Goal: Information Seeking & Learning: Learn about a topic

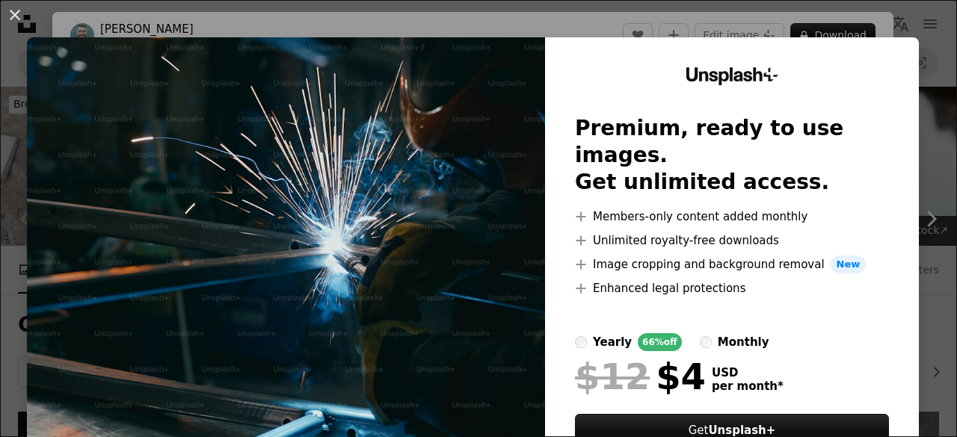
scroll to position [58, 0]
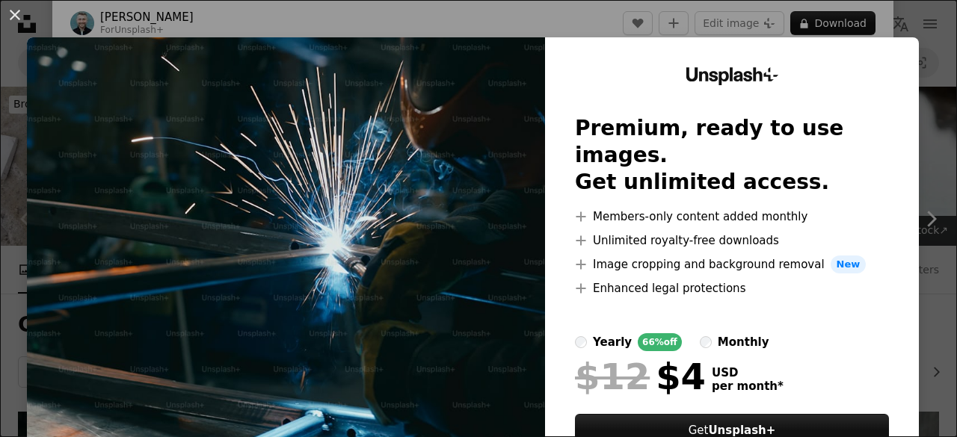
click at [389, 149] on img at bounding box center [286, 274] width 518 height 475
click at [10, 13] on button "An X shape" at bounding box center [15, 15] width 18 height 18
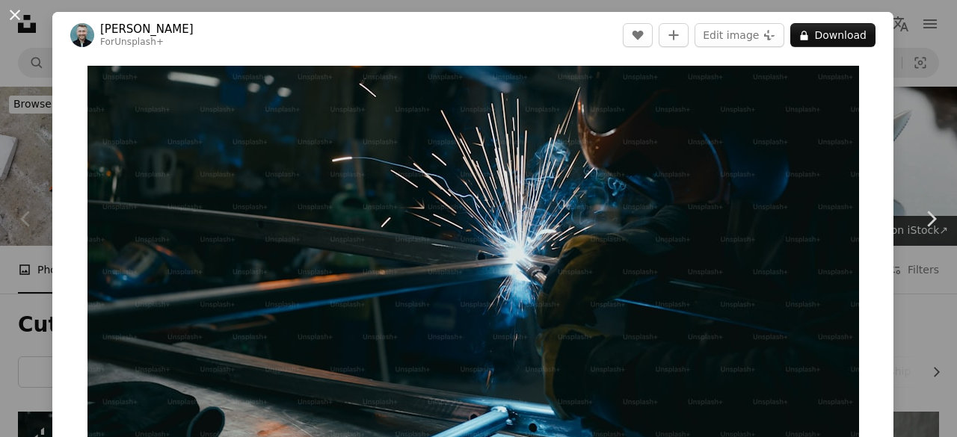
click at [19, 18] on button "An X shape" at bounding box center [15, 15] width 18 height 18
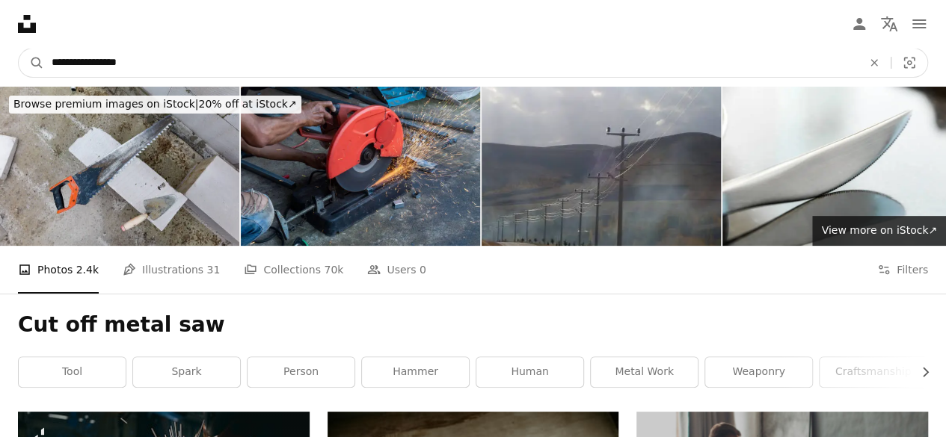
click at [151, 63] on input "**********" at bounding box center [450, 63] width 813 height 28
type input "**********"
click at [19, 49] on button "A magnifying glass" at bounding box center [31, 63] width 25 height 28
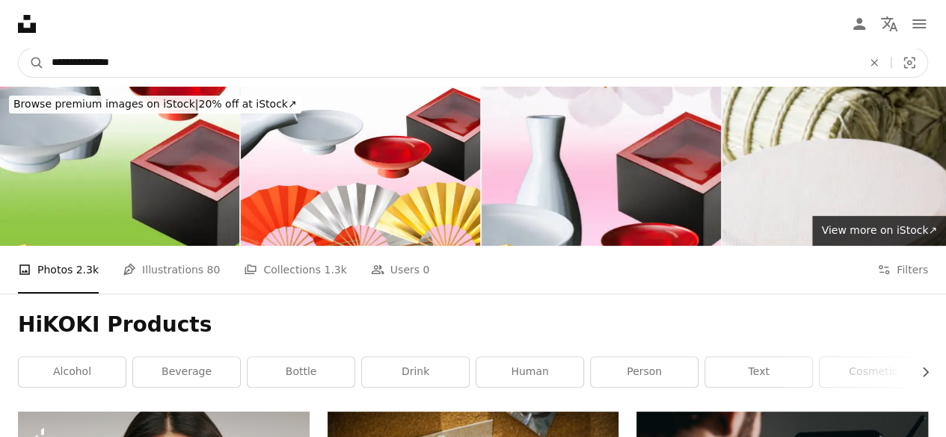
click at [175, 56] on input "**********" at bounding box center [450, 63] width 813 height 28
type input "**********"
click at [19, 49] on button "A magnifying glass" at bounding box center [31, 63] width 25 height 28
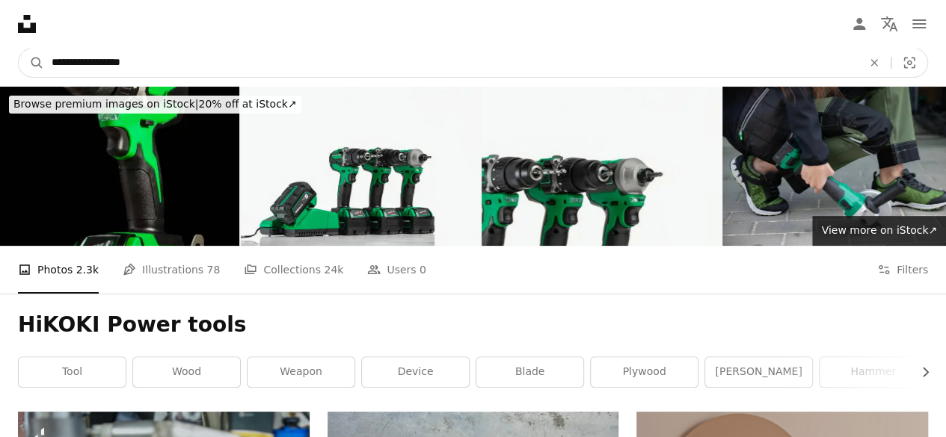
click at [91, 64] on input "**********" at bounding box center [450, 63] width 813 height 28
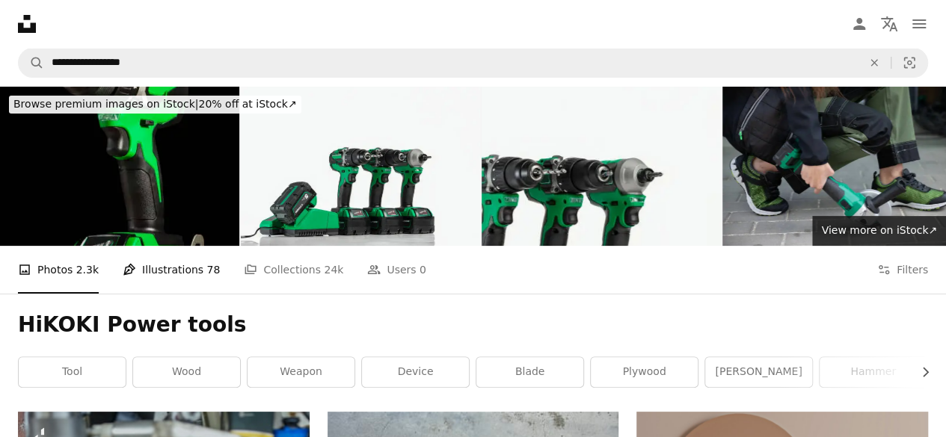
click at [154, 246] on link "Pen Tool Illustrations 78" at bounding box center [171, 270] width 97 height 48
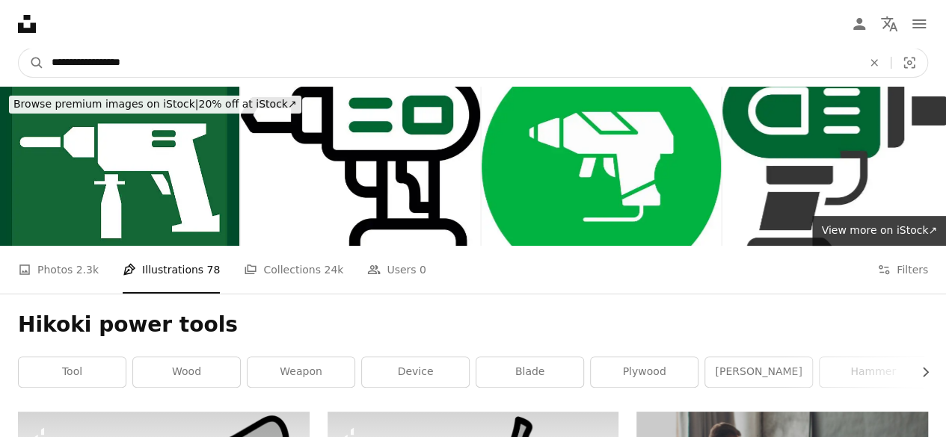
click at [81, 61] on input "**********" at bounding box center [450, 63] width 813 height 28
type input "**********"
click at [19, 49] on button "A magnifying glass" at bounding box center [31, 63] width 25 height 28
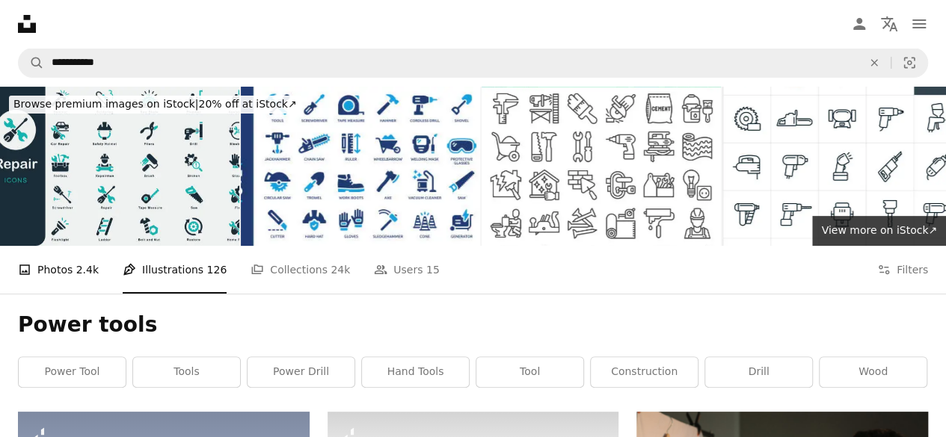
click at [76, 246] on link "A photo Photos 2.4k" at bounding box center [58, 270] width 81 height 48
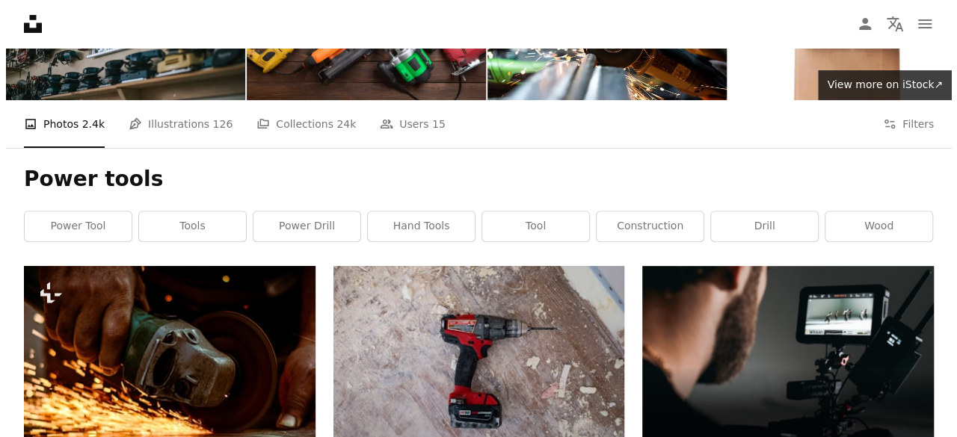
scroll to position [144, 0]
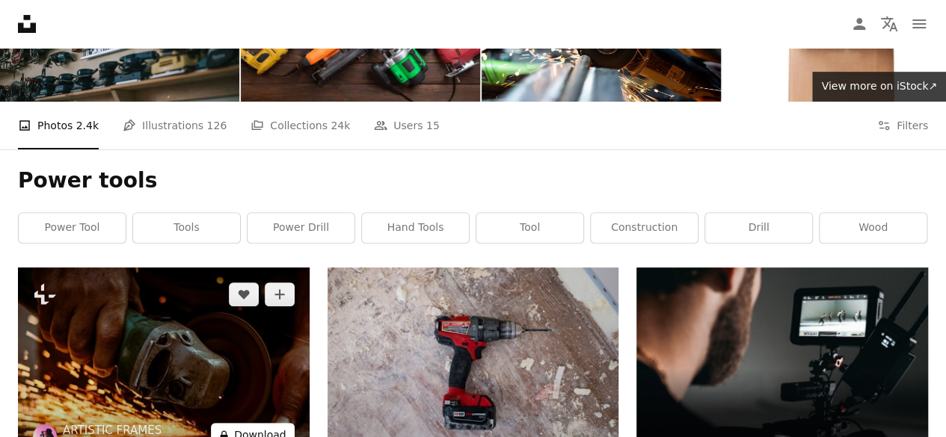
click at [255, 423] on button "A lock Download" at bounding box center [253, 435] width 84 height 24
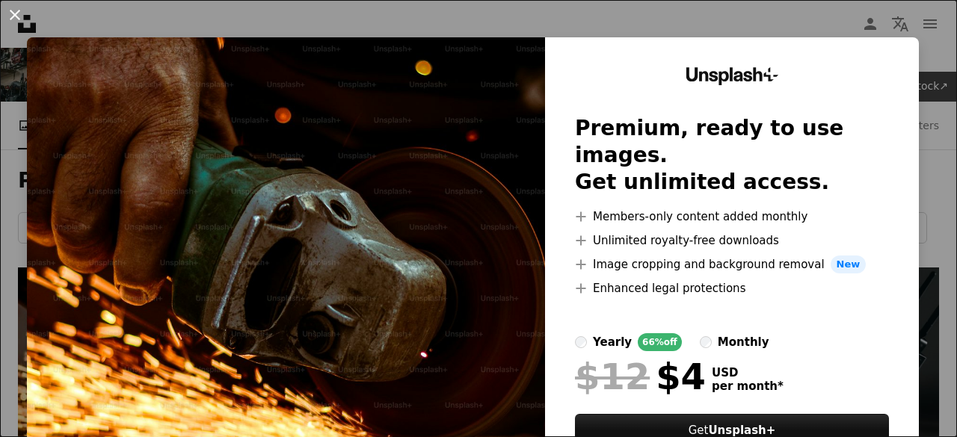
click at [13, 13] on button "An X shape" at bounding box center [15, 15] width 18 height 18
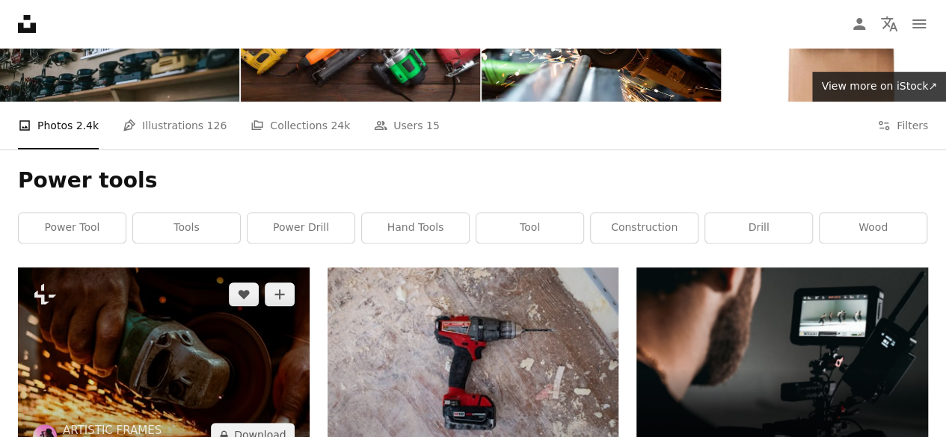
click at [152, 268] on img at bounding box center [164, 365] width 292 height 194
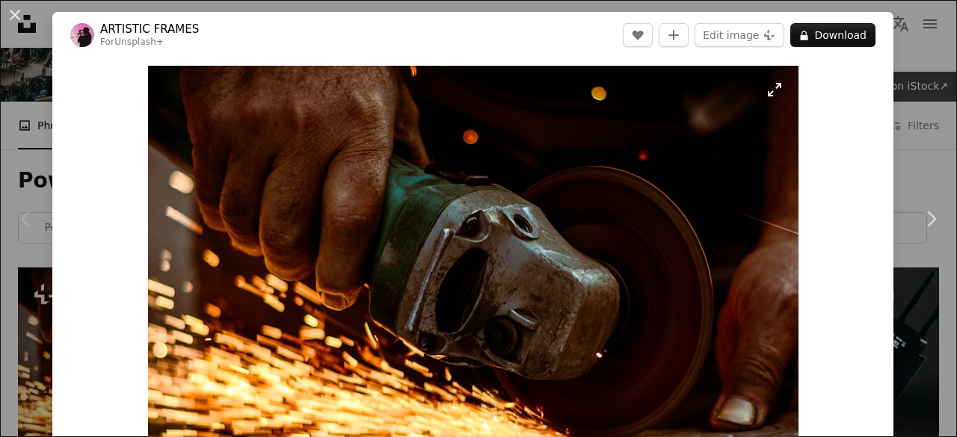
drag, startPoint x: 323, startPoint y: 209, endPoint x: 771, endPoint y: 87, distance: 464.1
click at [771, 87] on img "Zoom in on this image" at bounding box center [473, 283] width 650 height 434
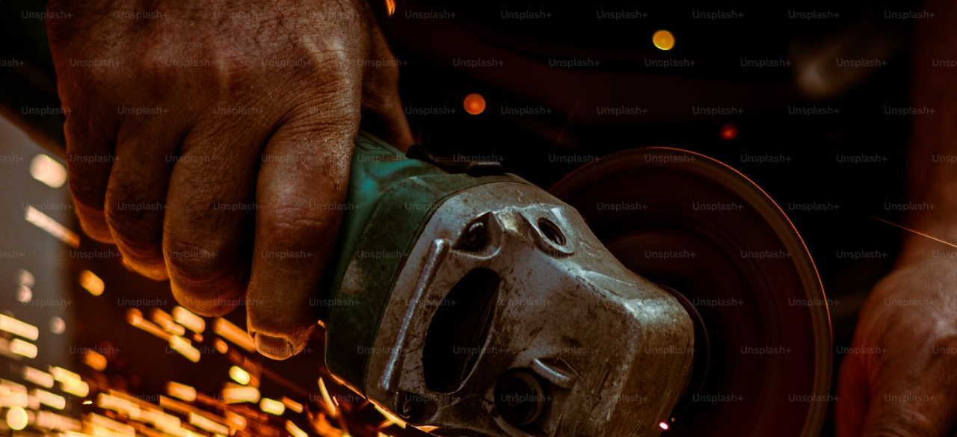
scroll to position [93, 0]
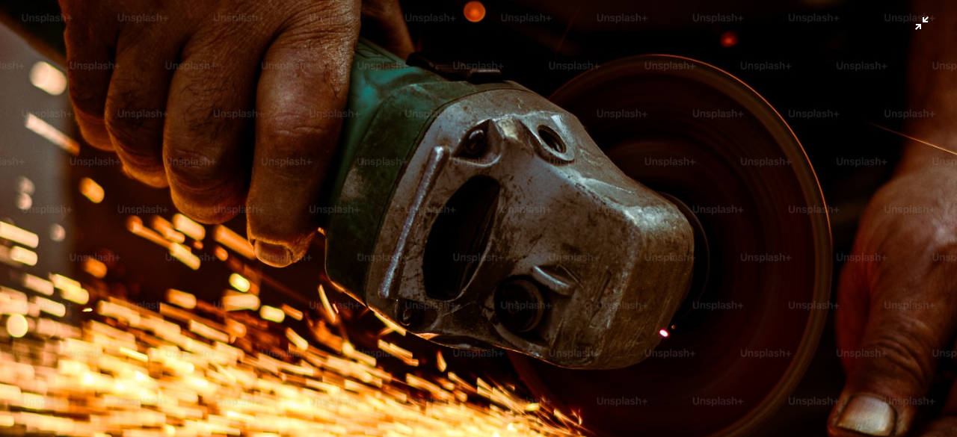
click at [913, 31] on img "Zoom out on this image" at bounding box center [478, 226] width 958 height 639
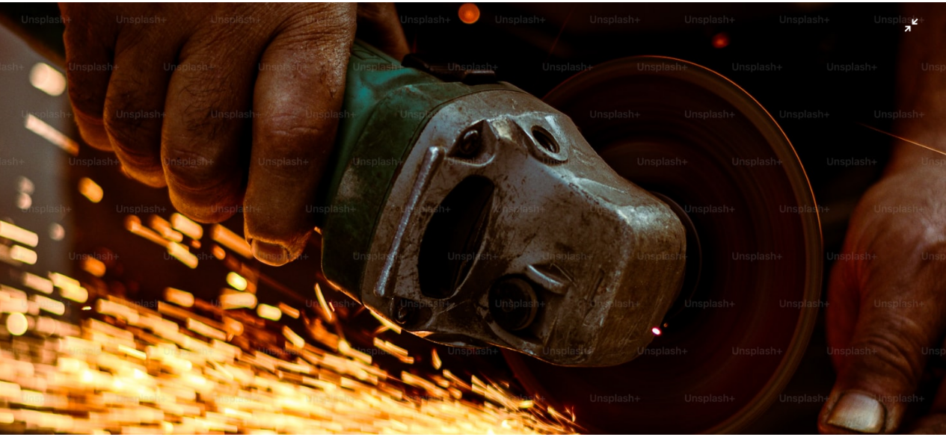
scroll to position [61, 0]
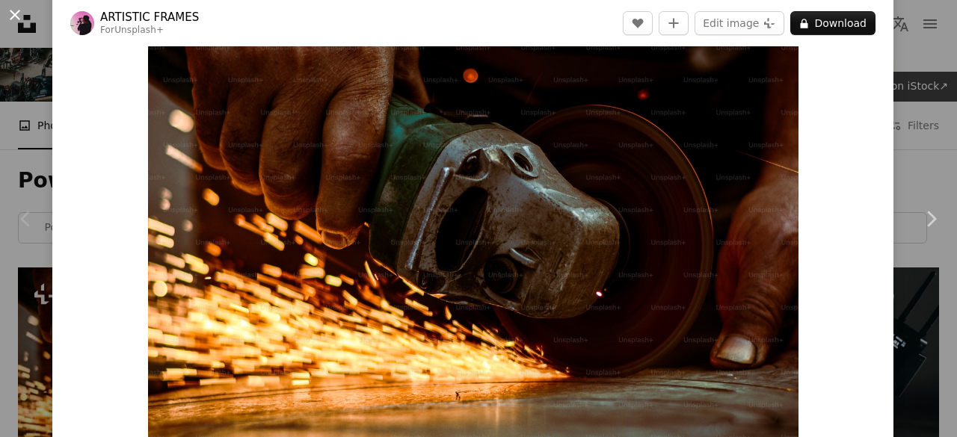
click at [19, 21] on button "An X shape" at bounding box center [15, 15] width 18 height 18
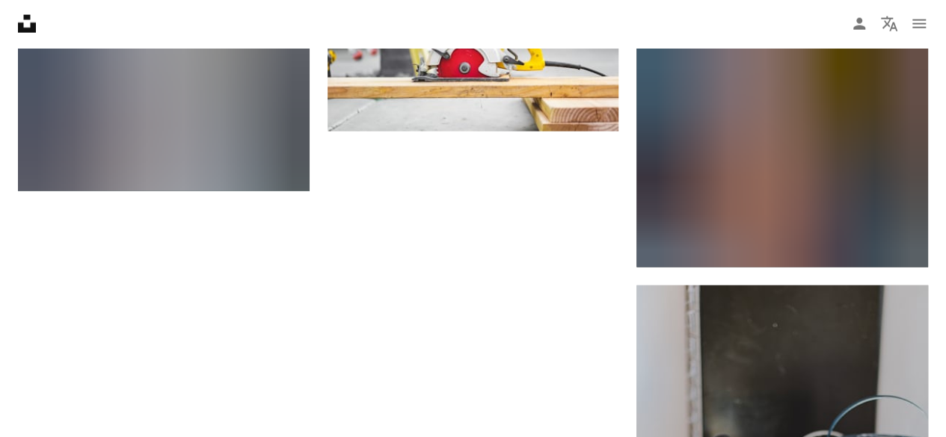
scroll to position [1858, 0]
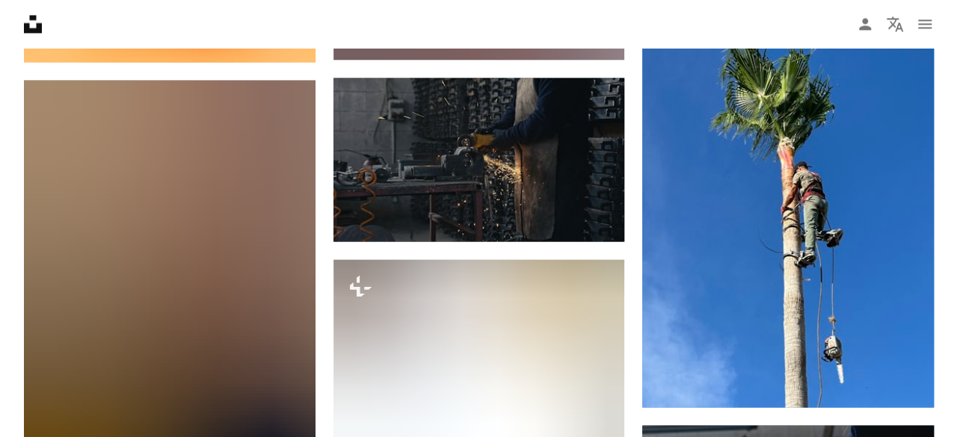
scroll to position [6912, 0]
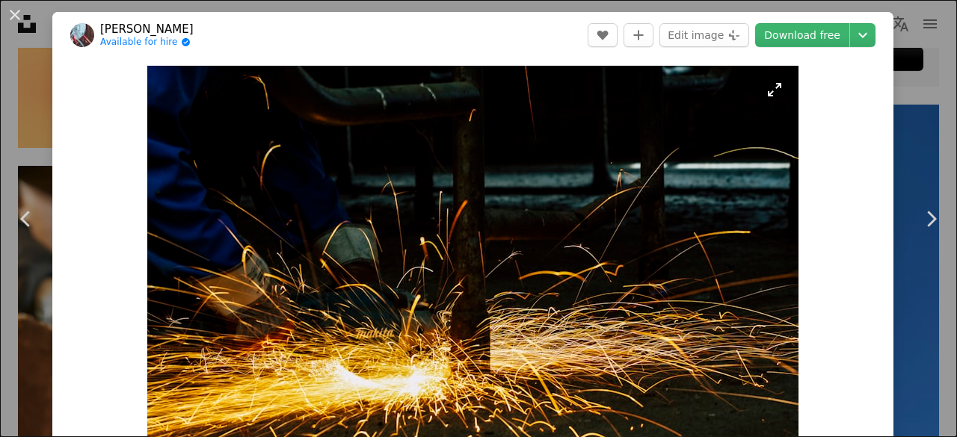
click at [757, 187] on img "Zoom in on this image" at bounding box center [472, 283] width 651 height 434
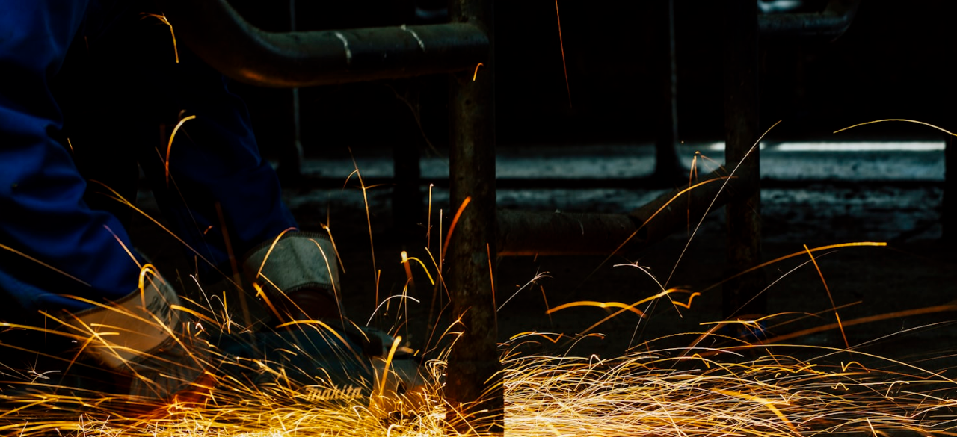
scroll to position [93, 0]
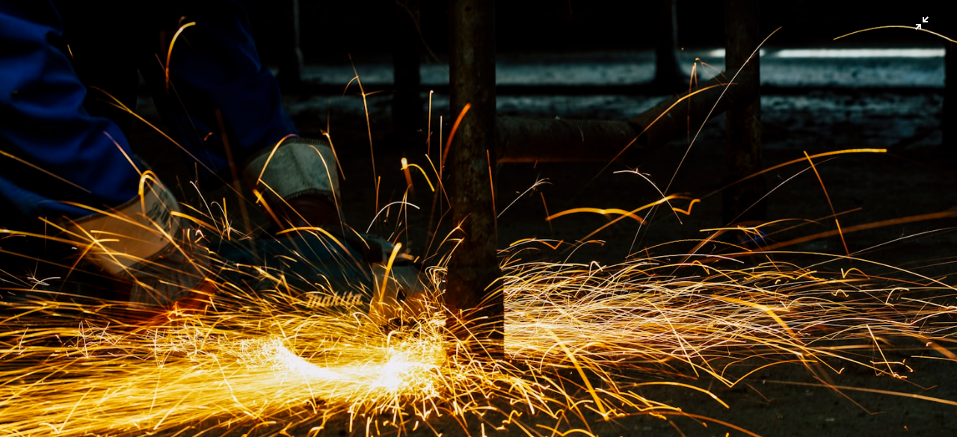
click at [730, 215] on img "Zoom out on this image" at bounding box center [478, 225] width 958 height 639
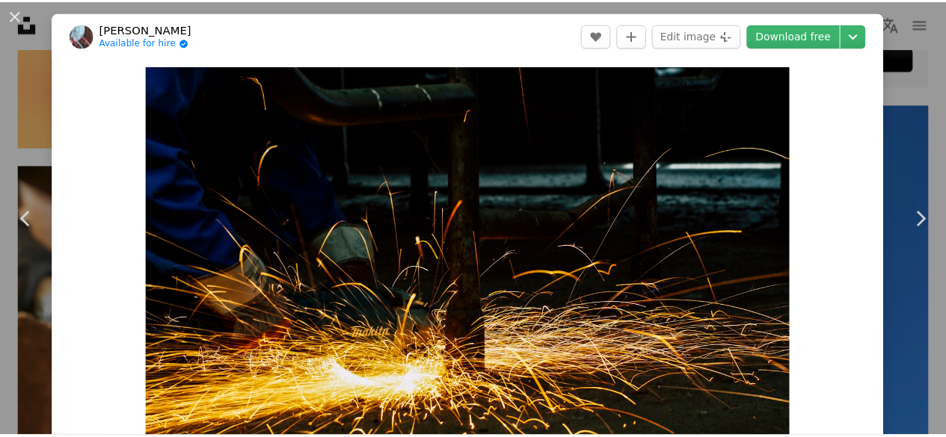
scroll to position [62, 0]
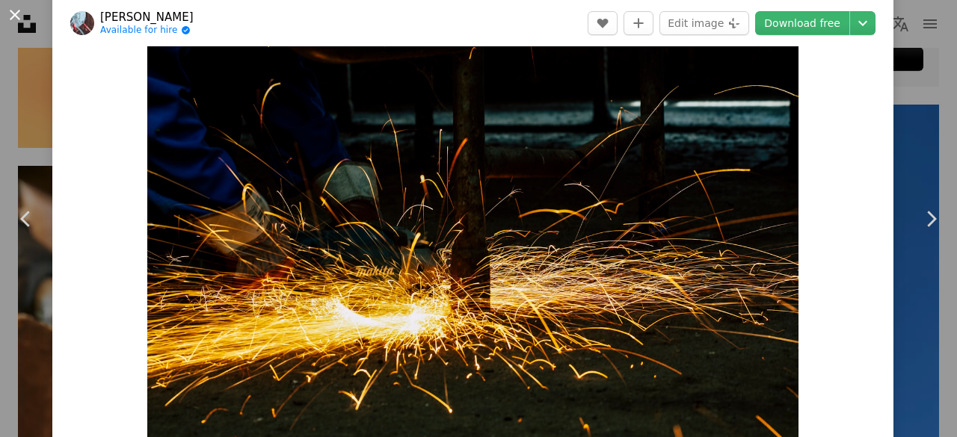
click at [16, 13] on button "An X shape" at bounding box center [15, 15] width 18 height 18
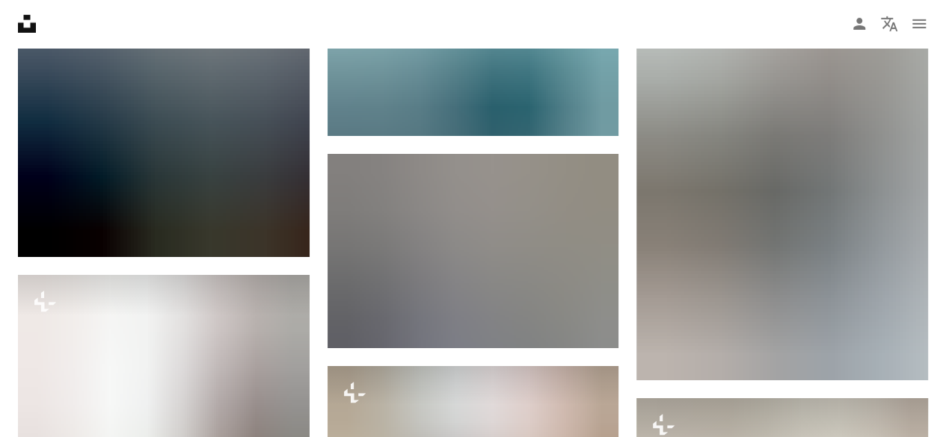
scroll to position [13725, 0]
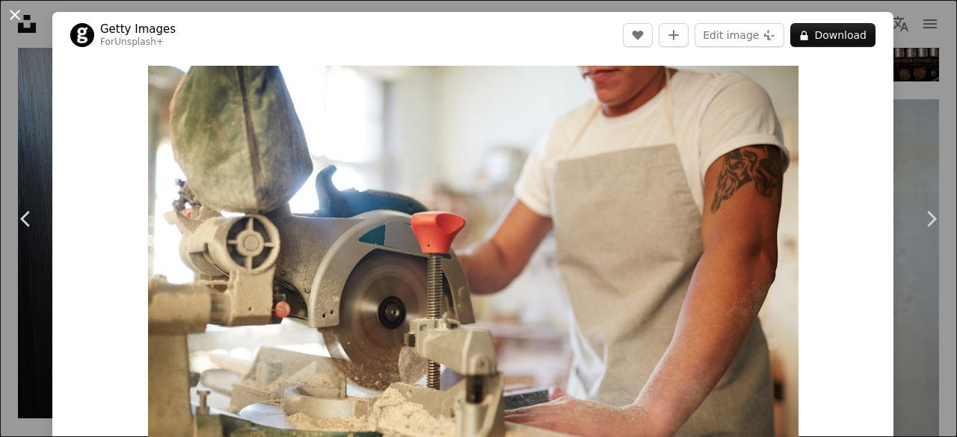
click at [11, 24] on button "An X shape" at bounding box center [15, 15] width 18 height 18
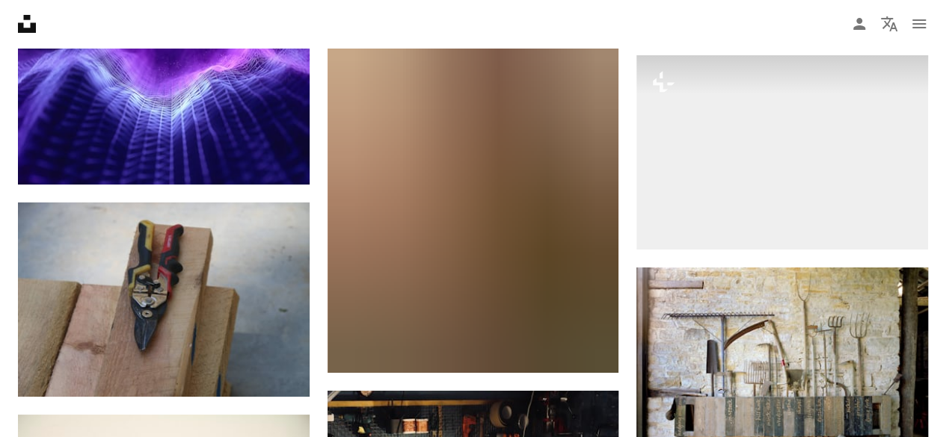
scroll to position [19735, 0]
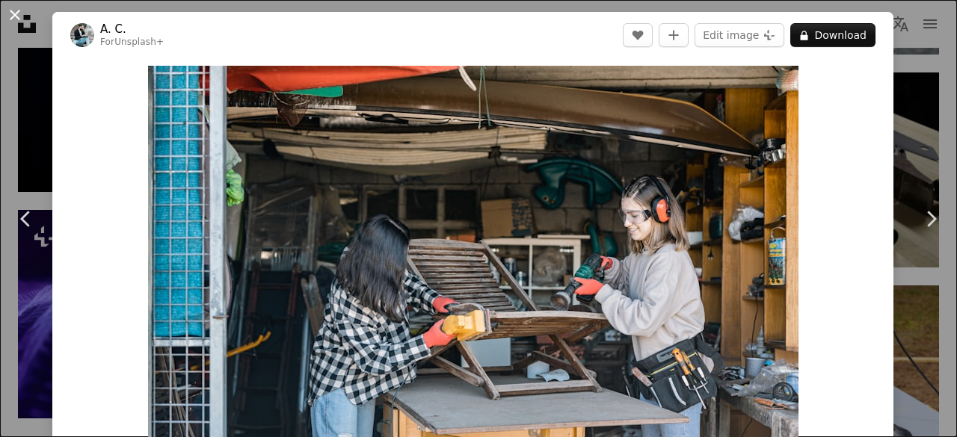
click at [10, 15] on button "An X shape" at bounding box center [15, 15] width 18 height 18
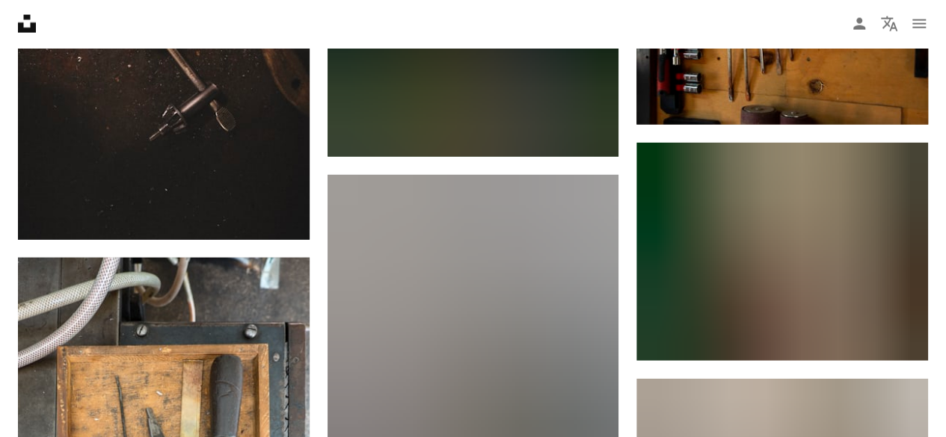
scroll to position [27272, 0]
